Goal: Find specific page/section: Find specific page/section

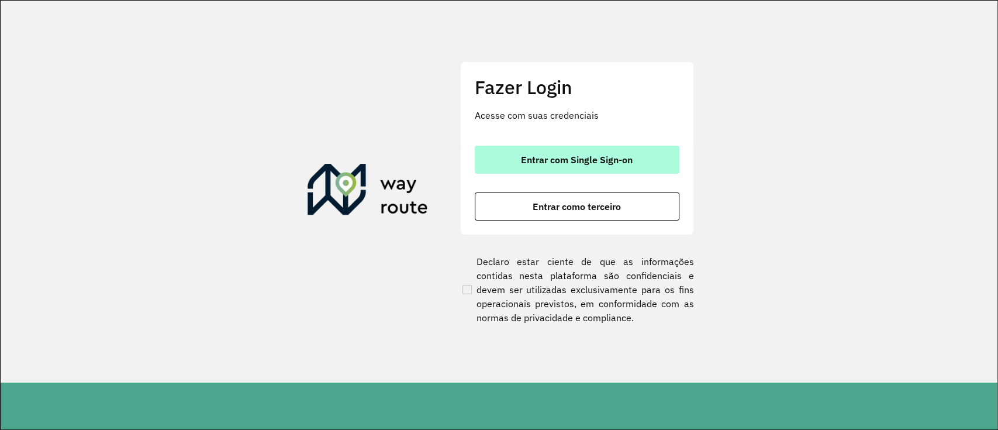
click at [613, 163] on span "Entrar com Single Sign-on" at bounding box center [577, 159] width 112 height 9
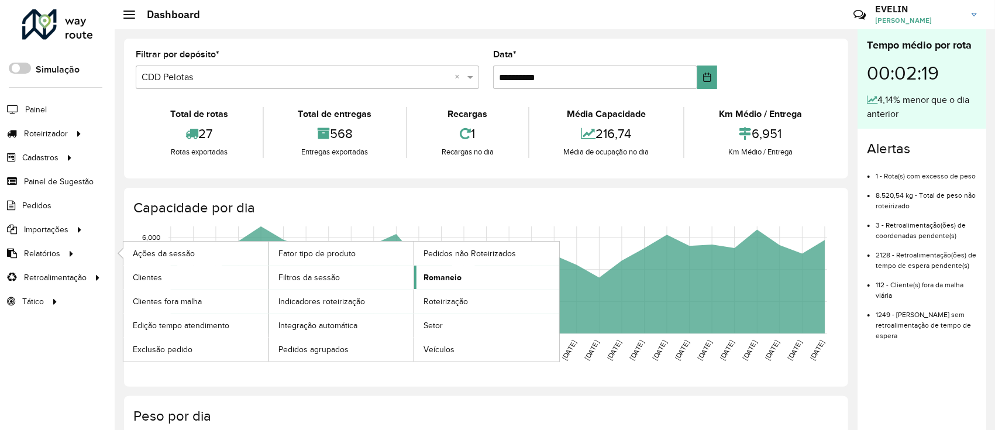
click at [452, 272] on span "Romaneio" at bounding box center [442, 277] width 38 height 12
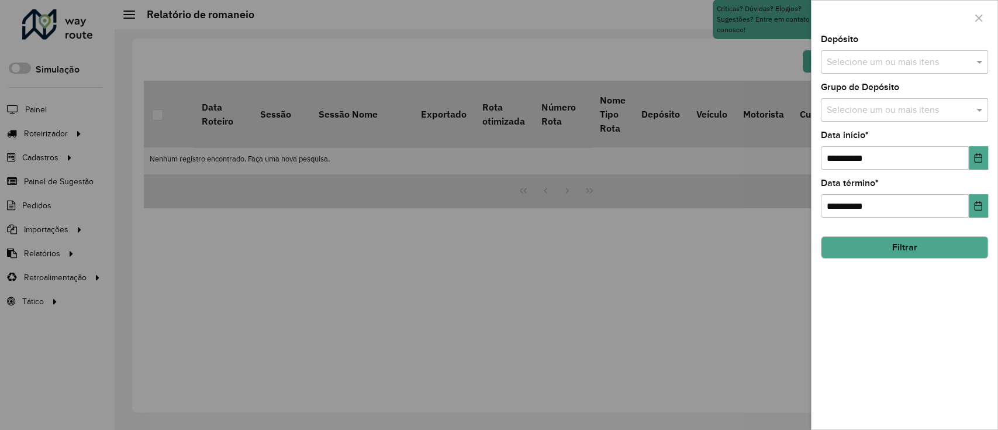
click at [446, 54] on div at bounding box center [499, 215] width 998 height 430
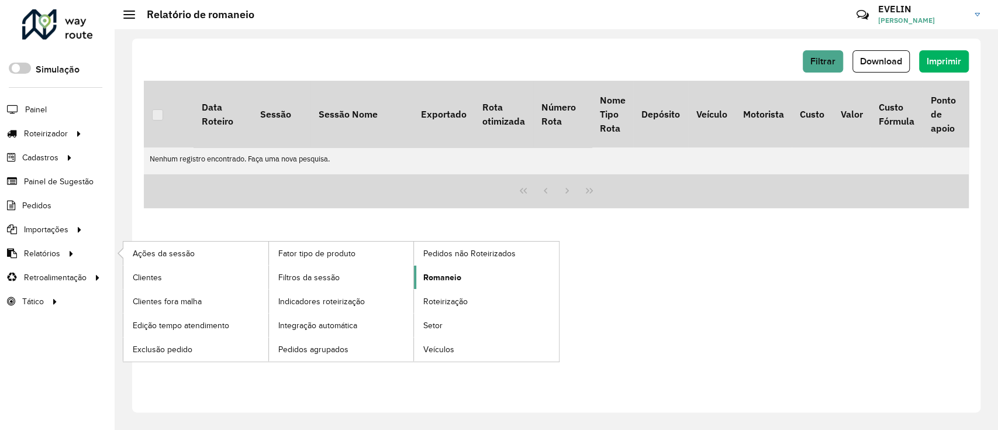
click at [443, 278] on span "Romaneio" at bounding box center [442, 277] width 38 height 12
click at [445, 278] on span "Romaneio" at bounding box center [442, 277] width 38 height 12
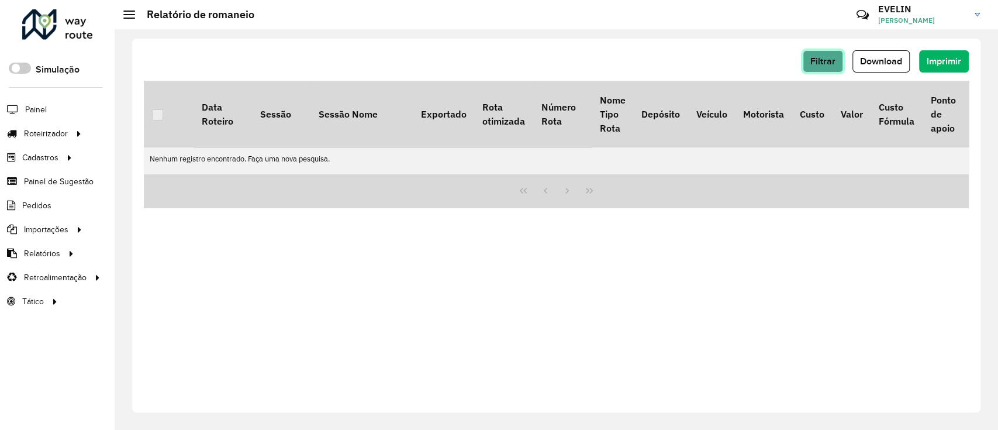
click at [831, 58] on span "Filtrar" at bounding box center [823, 61] width 25 height 10
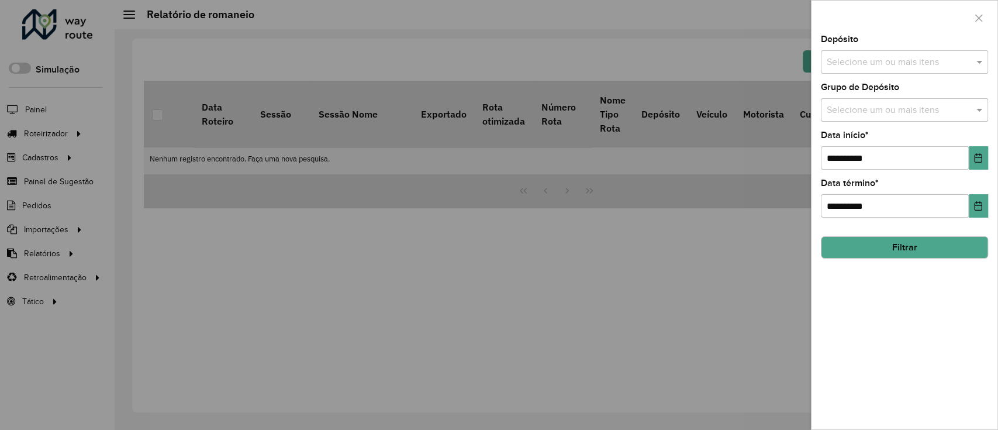
click at [867, 68] on div "Selecione um ou mais itens" at bounding box center [904, 61] width 167 height 23
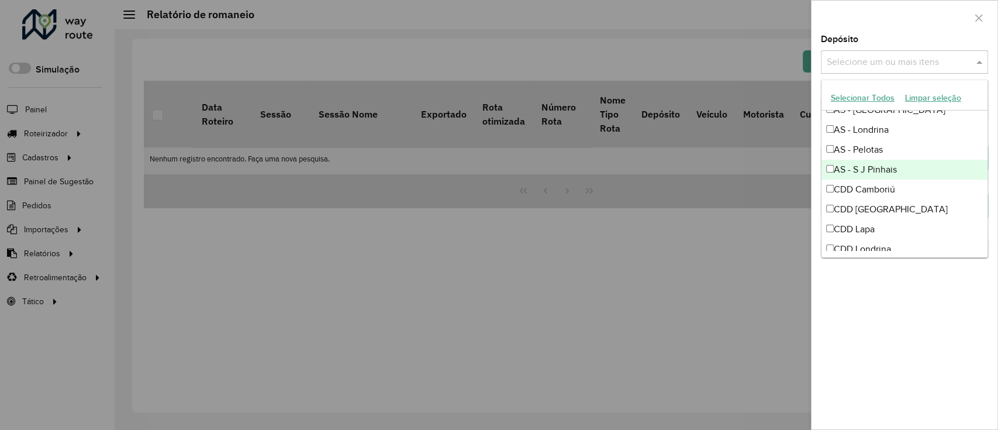
scroll to position [78, 0]
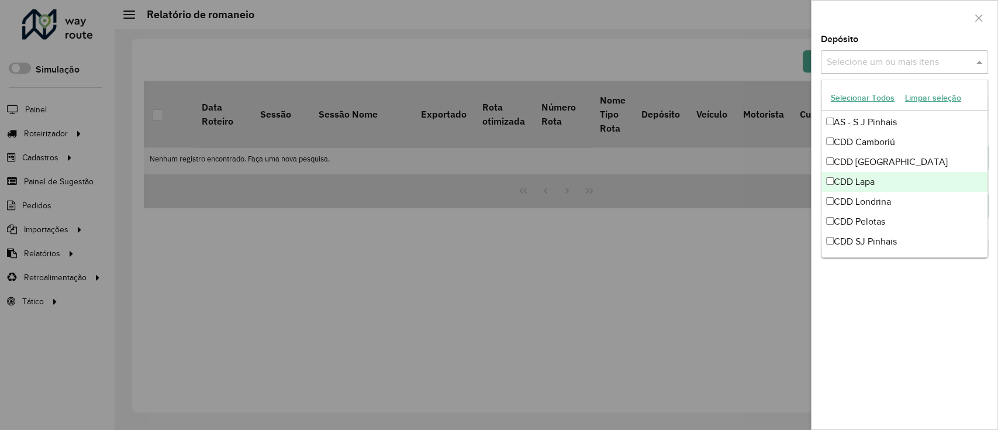
click at [888, 180] on div "CDD Lapa" at bounding box center [905, 182] width 166 height 20
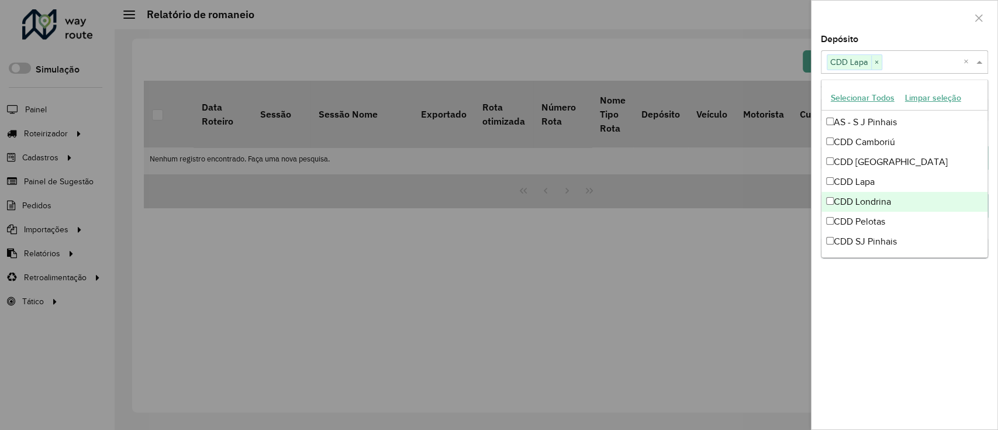
click at [715, 290] on div at bounding box center [499, 215] width 998 height 430
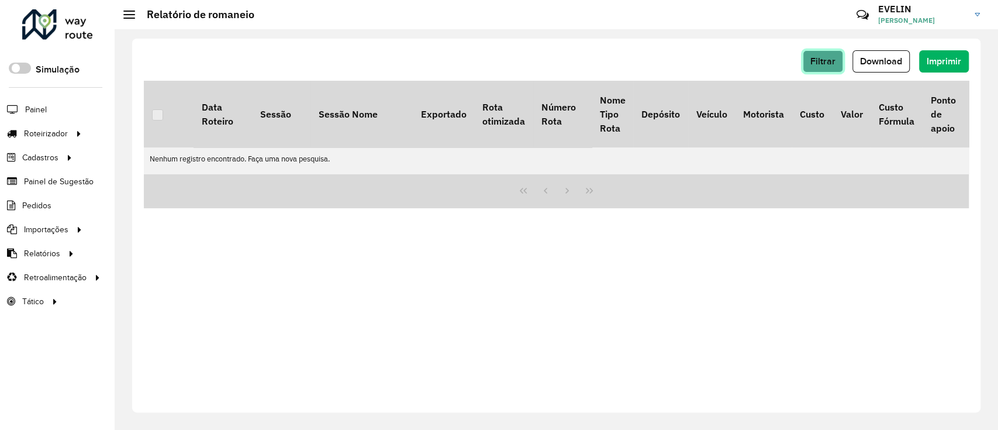
click at [820, 51] on button "Filtrar" at bounding box center [823, 61] width 40 height 22
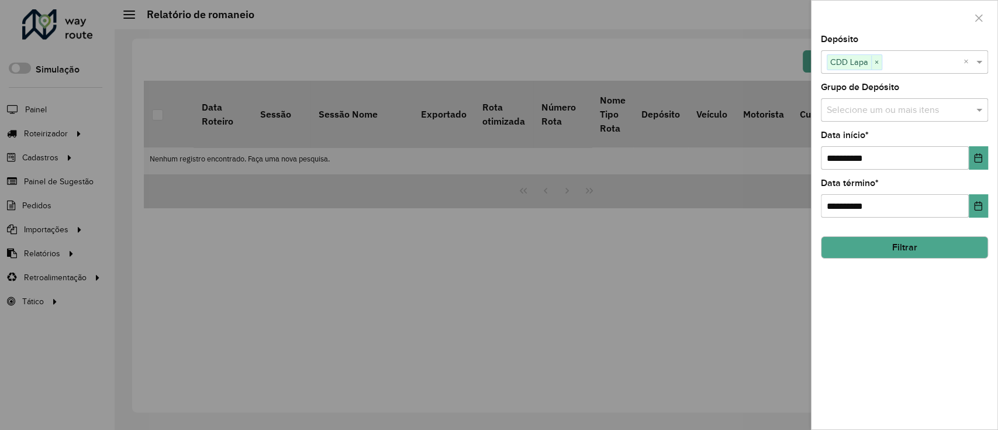
click at [749, 53] on div at bounding box center [499, 215] width 998 height 430
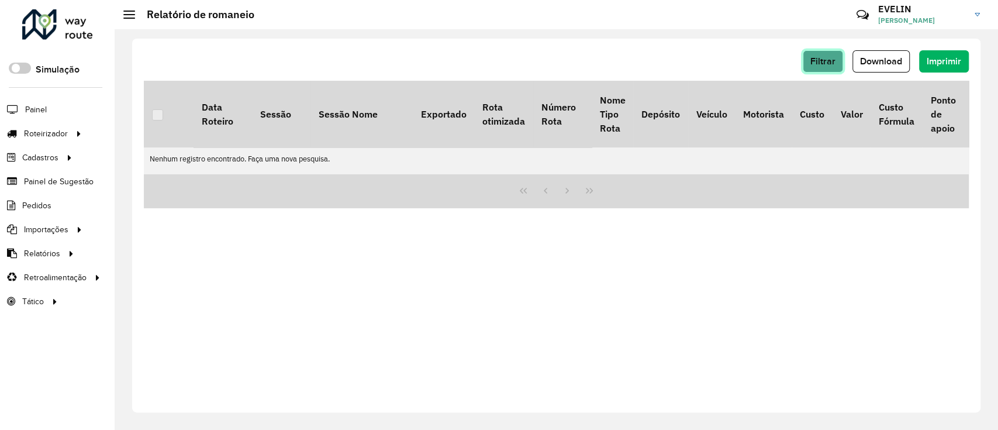
click at [828, 60] on span "Filtrar" at bounding box center [823, 61] width 25 height 10
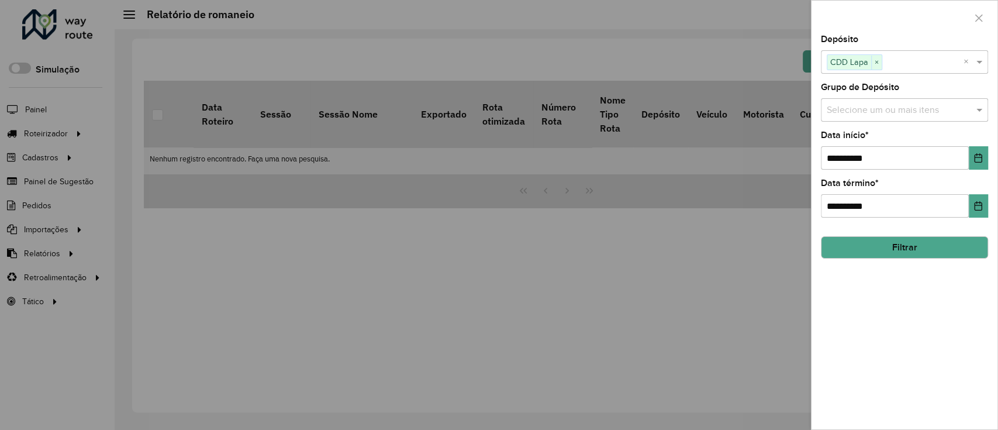
click at [914, 254] on button "Filtrar" at bounding box center [904, 247] width 167 height 22
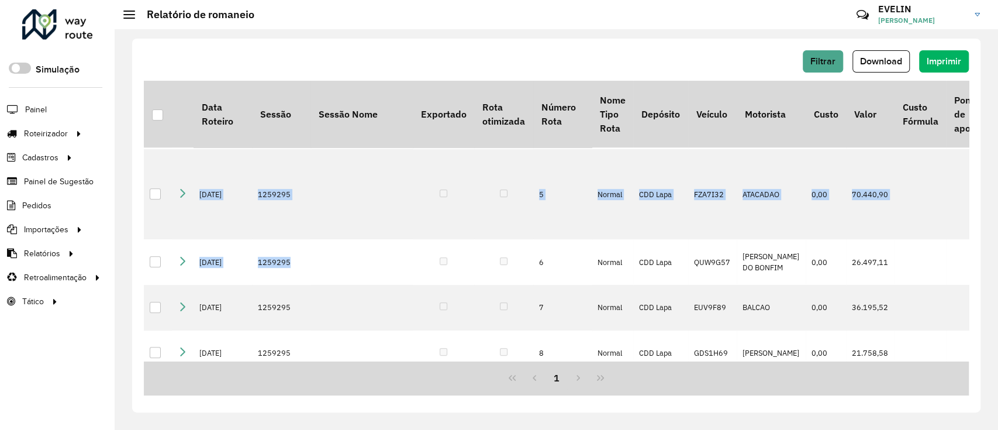
drag, startPoint x: 458, startPoint y: 357, endPoint x: 486, endPoint y: 359, distance: 28.1
click at [486, 359] on div "Data Roteiro Sessão Sessão Nome Exportado Rota otimizada Número Rota Nome Tipo …" at bounding box center [556, 221] width 825 height 280
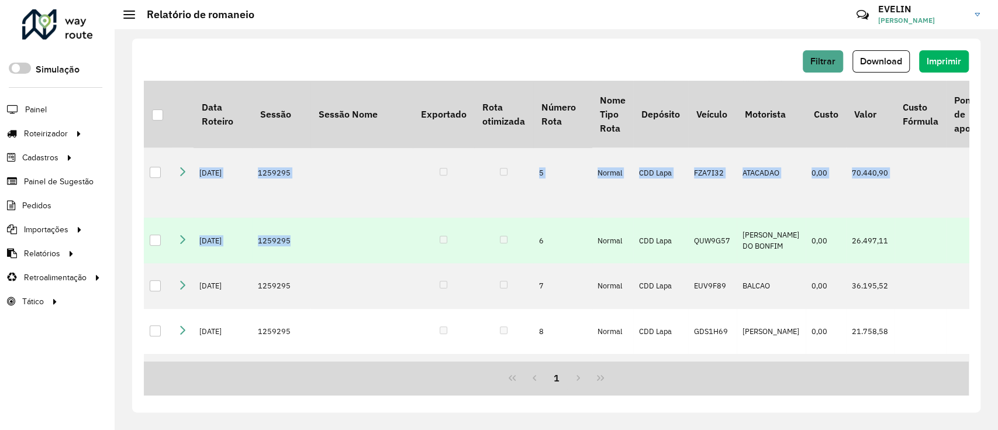
scroll to position [284, 0]
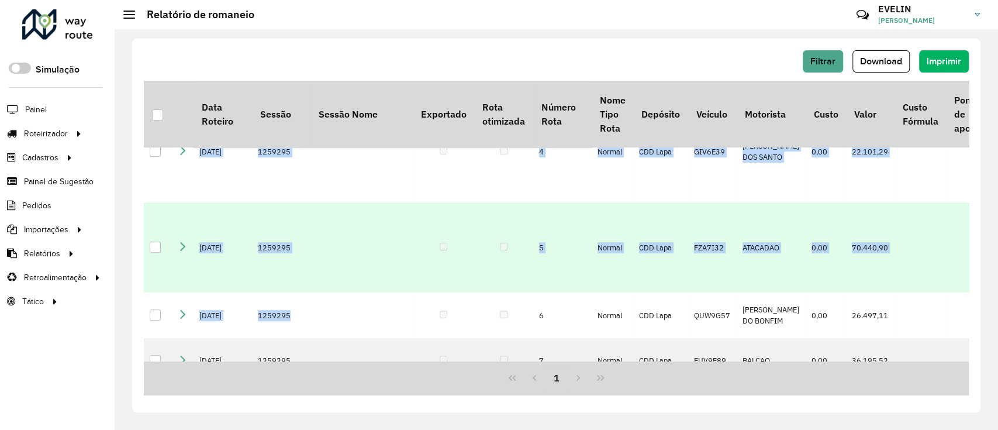
click at [962, 292] on td at bounding box center [971, 247] width 50 height 90
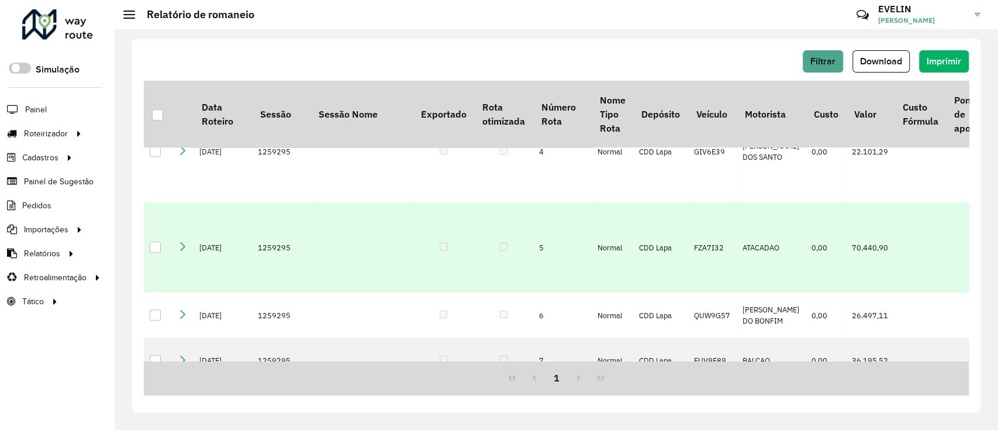
scroll to position [206, 0]
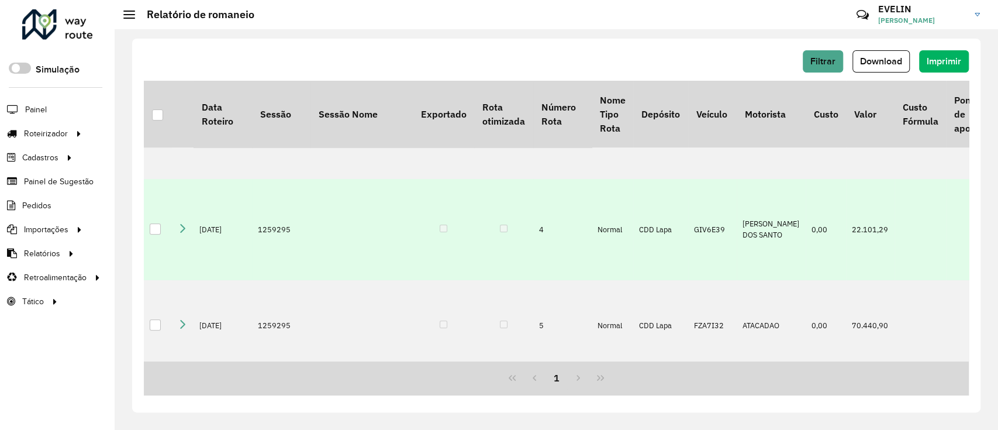
click at [186, 233] on icon at bounding box center [182, 227] width 9 height 9
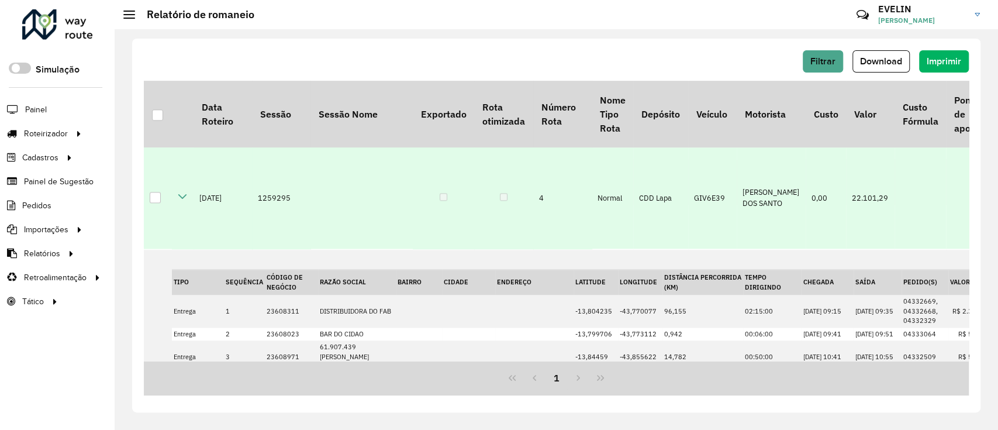
scroll to position [1114, 0]
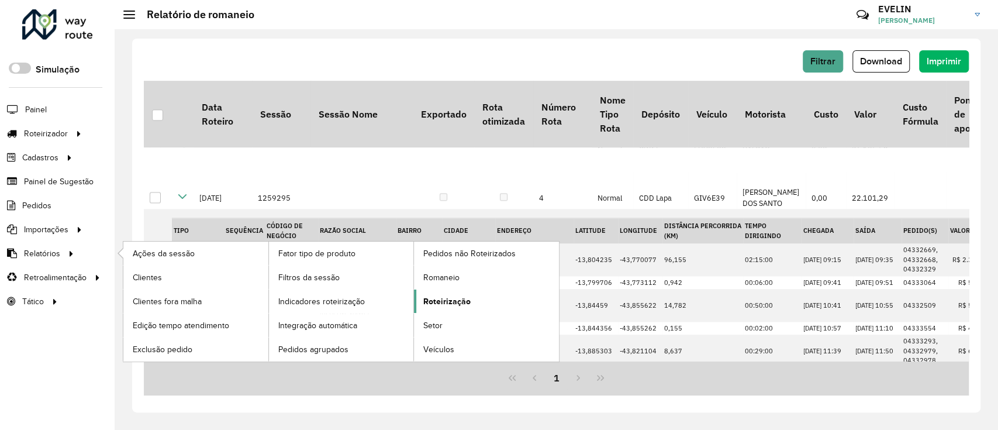
click at [457, 296] on span "Roteirização" at bounding box center [446, 301] width 47 height 12
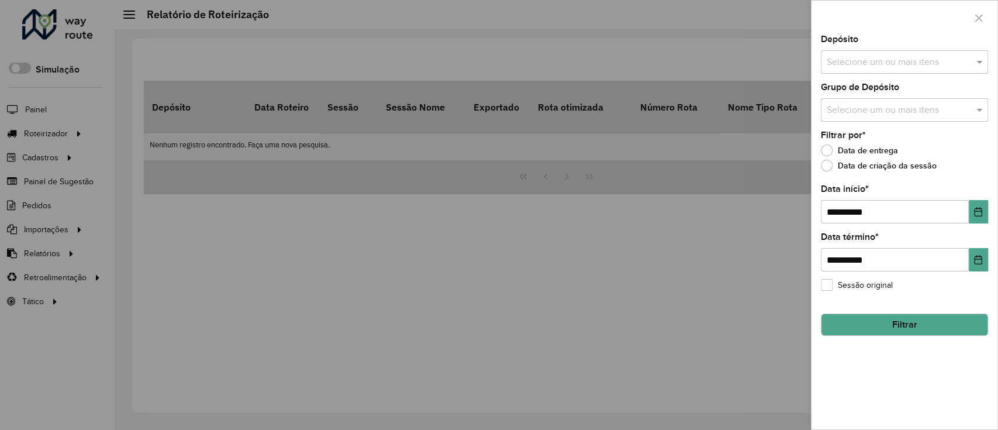
click at [851, 68] on input "text" at bounding box center [899, 63] width 150 height 14
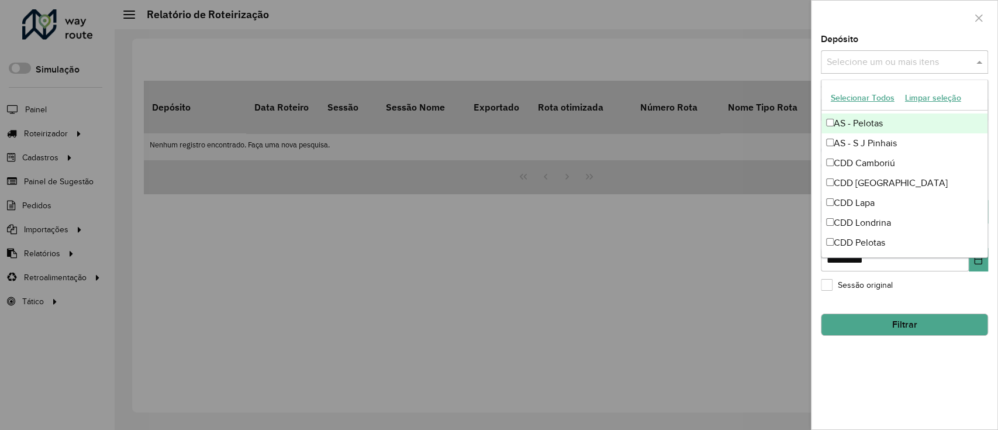
scroll to position [78, 0]
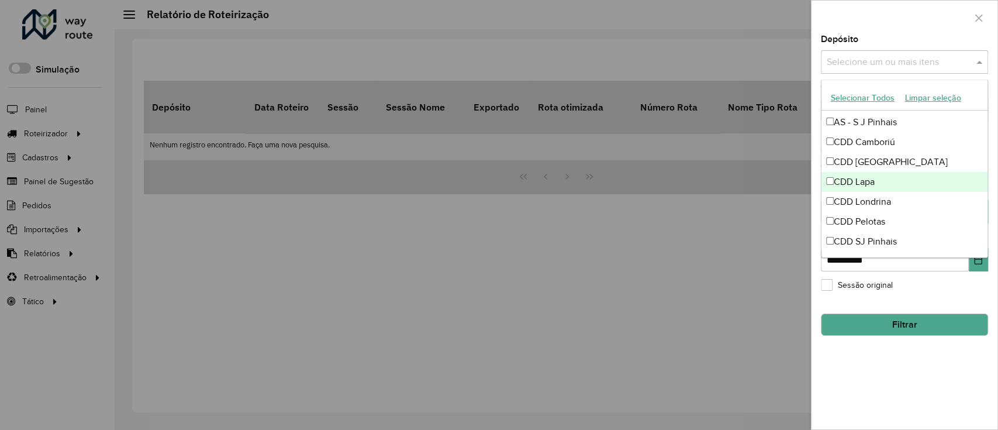
click at [875, 184] on div "CDD Lapa" at bounding box center [905, 182] width 166 height 20
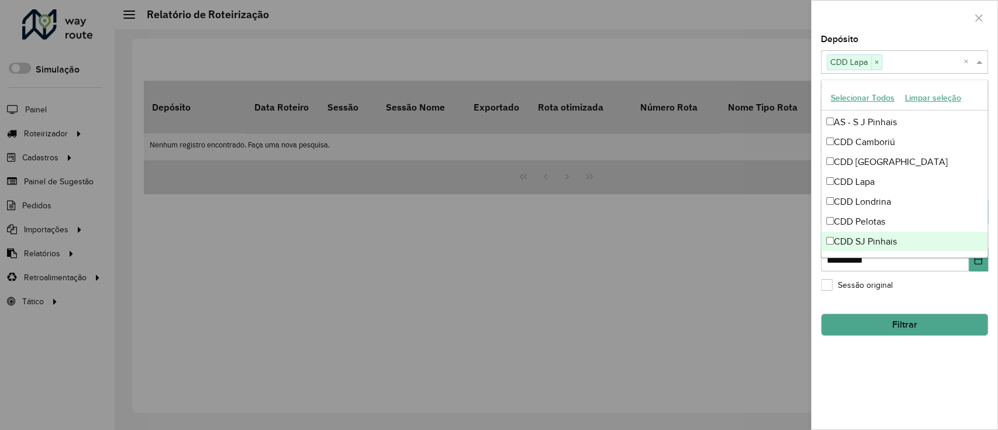
click at [925, 329] on button "Filtrar" at bounding box center [904, 325] width 167 height 22
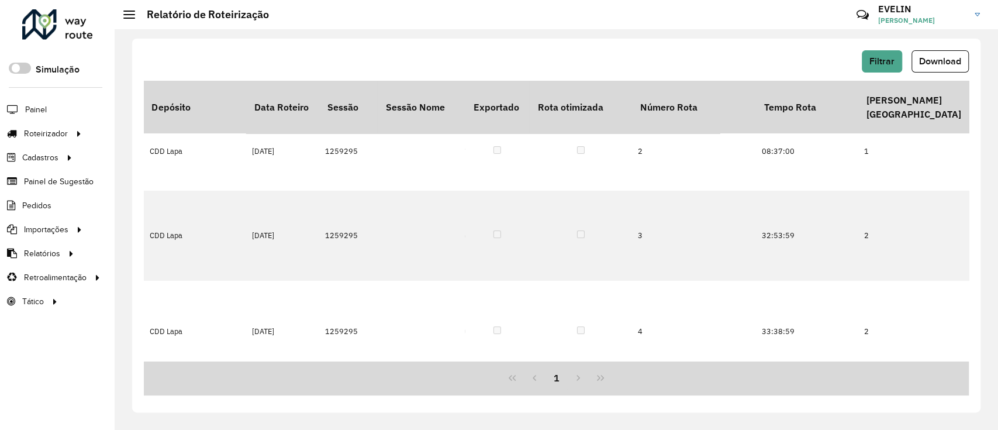
scroll to position [0, 2376]
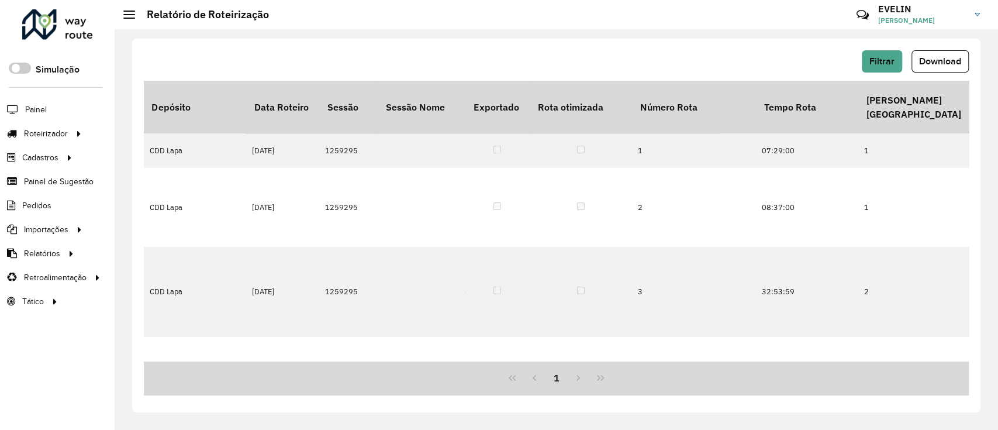
drag, startPoint x: 646, startPoint y: 356, endPoint x: 662, endPoint y: 358, distance: 15.4
drag, startPoint x: 660, startPoint y: 360, endPoint x: 678, endPoint y: 360, distance: 18.1
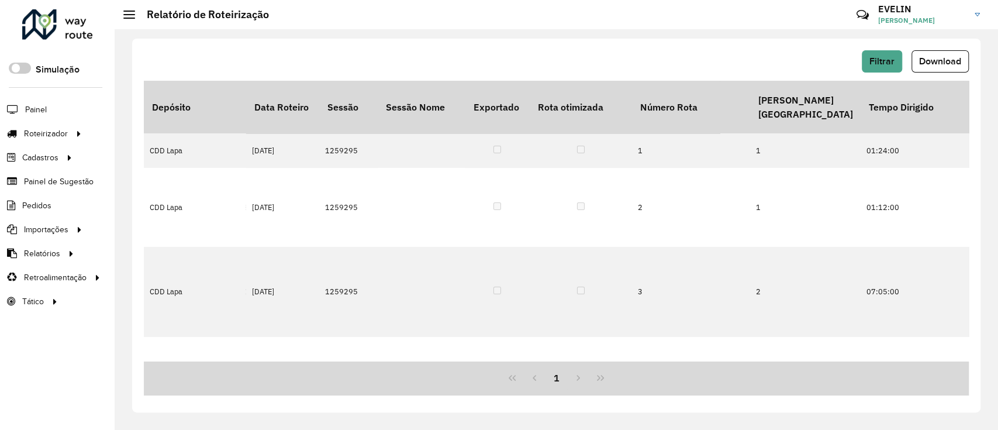
scroll to position [0, 2481]
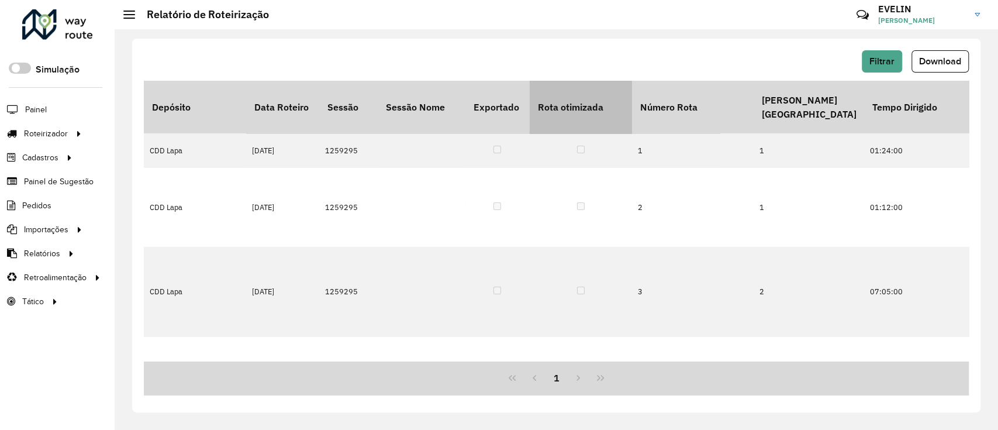
click at [579, 91] on th "Rota otimizada" at bounding box center [581, 107] width 102 height 53
click at [581, 91] on th "Rota otimizada" at bounding box center [581, 107] width 102 height 53
drag, startPoint x: 590, startPoint y: 92, endPoint x: 504, endPoint y: 44, distance: 98.2
click at [504, 44] on div "Filtrar Download Depósito Data Roteiro Sessão Sessão Nome Exportado Rota otimiz…" at bounding box center [556, 226] width 849 height 374
drag, startPoint x: 693, startPoint y: 354, endPoint x: 703, endPoint y: 354, distance: 10.5
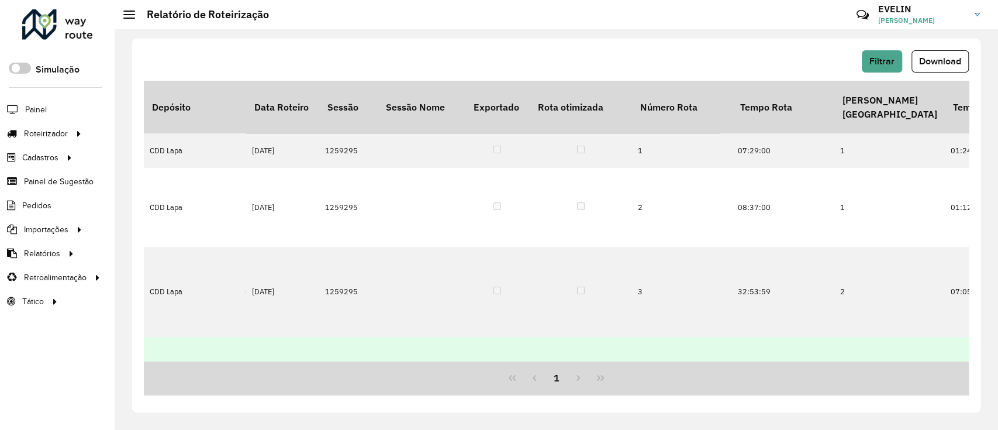
scroll to position [78, 2400]
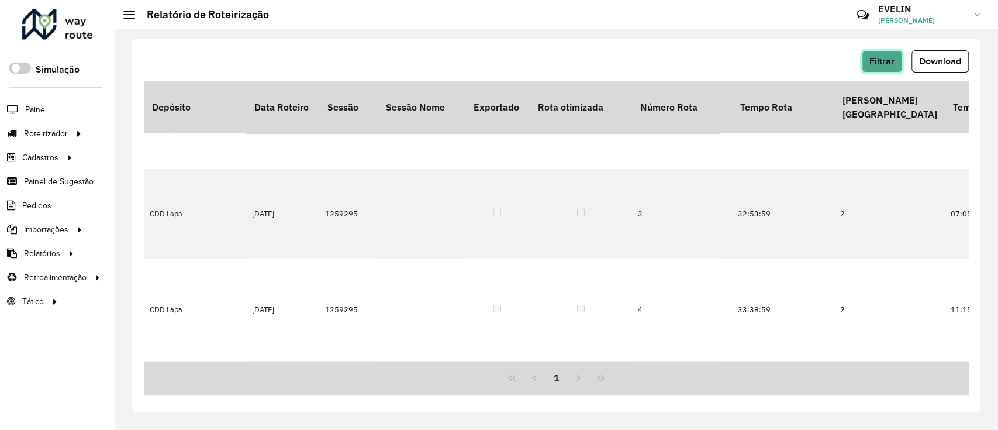
click at [879, 58] on span "Filtrar" at bounding box center [882, 61] width 25 height 10
